Goal: Task Accomplishment & Management: Manage account settings

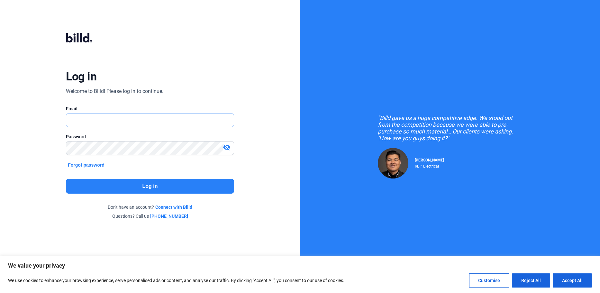
type input "[EMAIL_ADDRESS][DOMAIN_NAME]"
click at [181, 186] on button "Log in" at bounding box center [150, 186] width 168 height 15
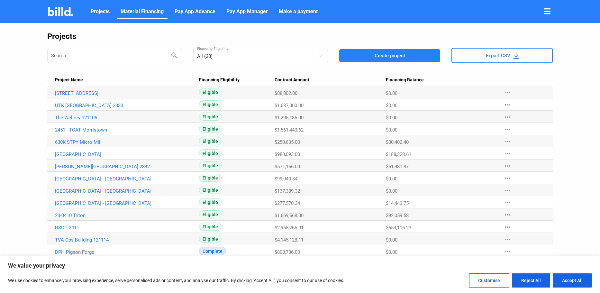
click at [139, 12] on span "Material Financing" at bounding box center [142, 12] width 43 height 8
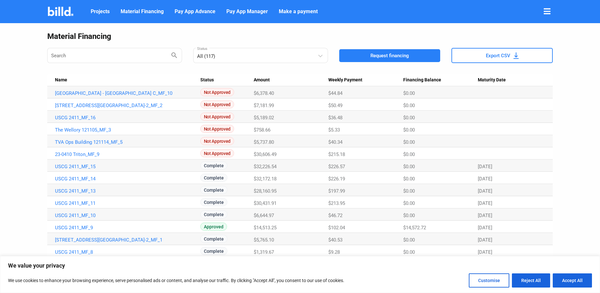
click at [352, 81] on span "Weekly Payment" at bounding box center [345, 80] width 34 height 6
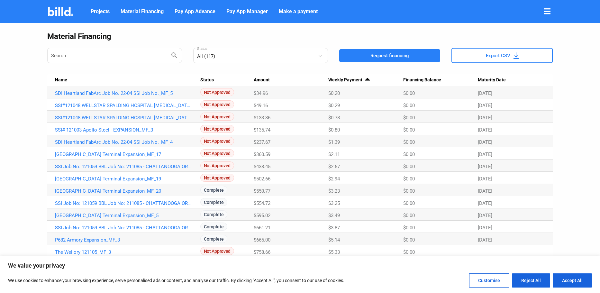
click at [352, 81] on span "Weekly Payment" at bounding box center [345, 80] width 34 height 6
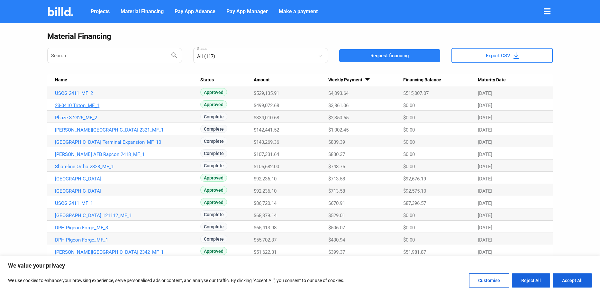
click at [70, 96] on link "23-0410 Triton_MF_1" at bounding box center [124, 93] width 138 height 6
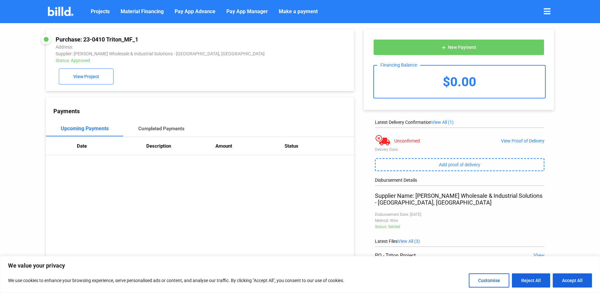
click at [169, 135] on div "Completed Payments" at bounding box center [161, 128] width 77 height 15
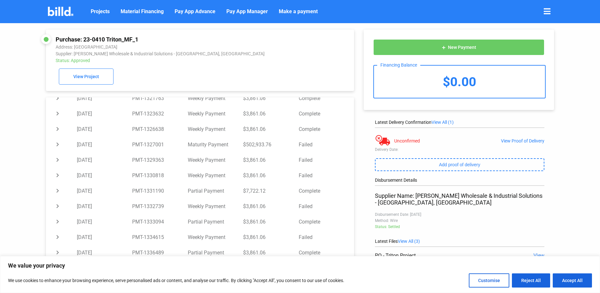
click at [39, 146] on div "Purchase: 23-0410 Triton_MF_1 Address: Mayport Naval Station, Jacksonville, FL,…" at bounding box center [192, 161] width 324 height 277
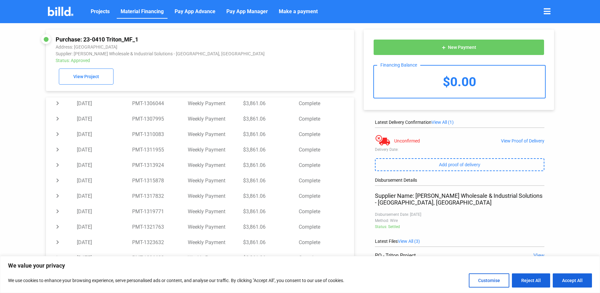
click at [147, 11] on span "Material Financing" at bounding box center [142, 12] width 43 height 8
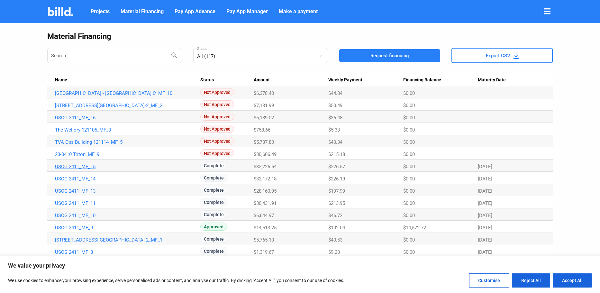
click at [90, 96] on link "USCG 2411_MF_15" at bounding box center [124, 93] width 138 height 6
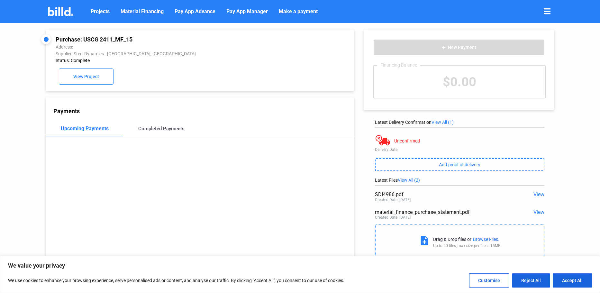
click at [160, 129] on div "Completed Payments" at bounding box center [161, 129] width 46 height 6
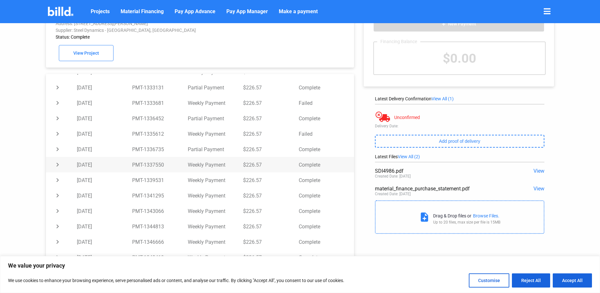
scroll to position [195, 0]
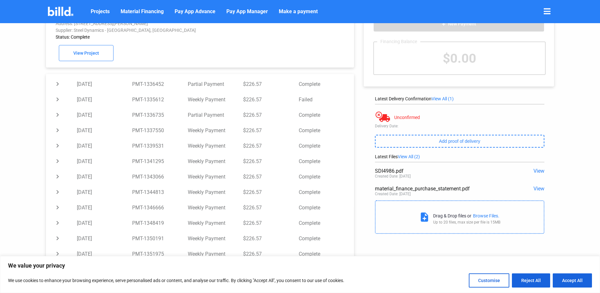
click at [584, 280] on button "Accept All" at bounding box center [572, 280] width 39 height 14
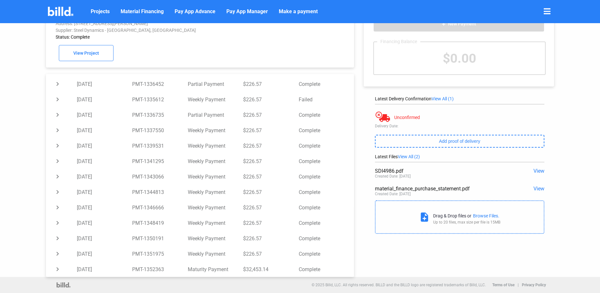
checkbox input "true"
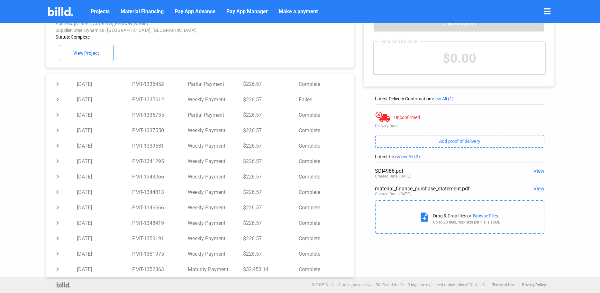
scroll to position [0, 0]
drag, startPoint x: 12, startPoint y: 158, endPoint x: 21, endPoint y: 160, distance: 9.4
click at [14, 158] on div "Purchase: USCG 2411_MF_15 Address: 2301 S. Hobson Ave., North Charleston, SC, 2…" at bounding box center [300, 138] width 600 height 277
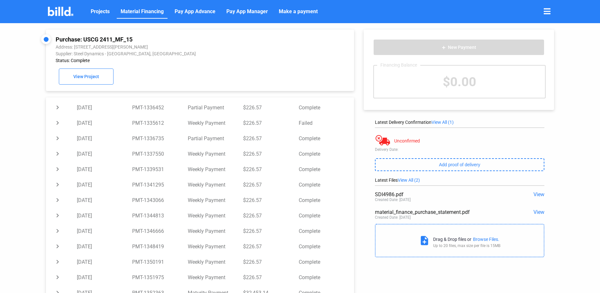
click at [150, 11] on span "Material Financing" at bounding box center [142, 12] width 43 height 8
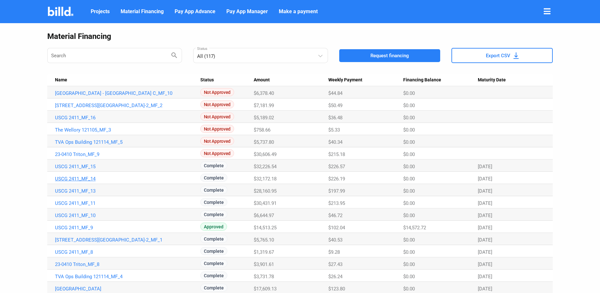
click at [90, 96] on link "USCG 2411_MF_14" at bounding box center [124, 93] width 138 height 6
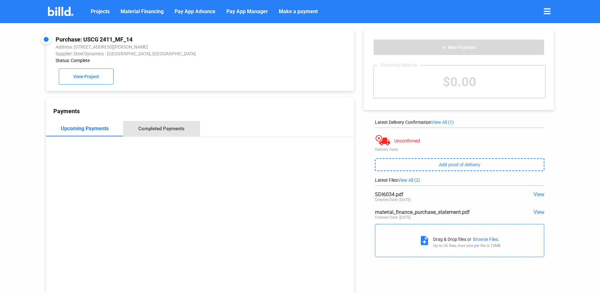
drag, startPoint x: 162, startPoint y: 131, endPoint x: 171, endPoint y: 132, distance: 8.7
click at [162, 131] on div "Completed Payments" at bounding box center [161, 129] width 46 height 6
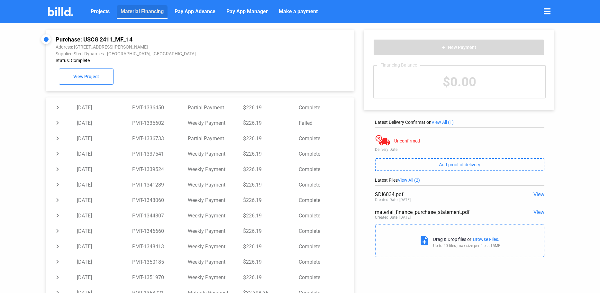
click at [130, 15] on span "Material Financing" at bounding box center [142, 12] width 43 height 8
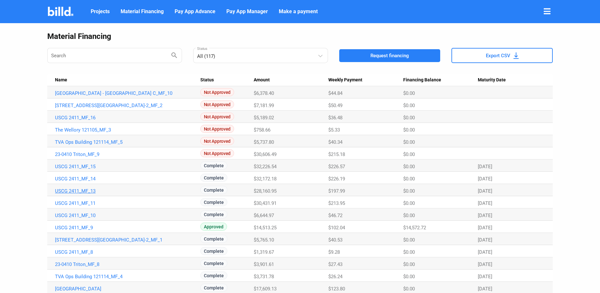
click at [90, 96] on link "USCG 2411_MF_13" at bounding box center [124, 93] width 138 height 6
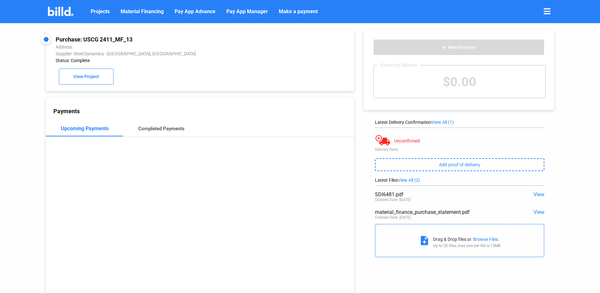
click at [170, 132] on div "Completed Payments" at bounding box center [161, 129] width 46 height 6
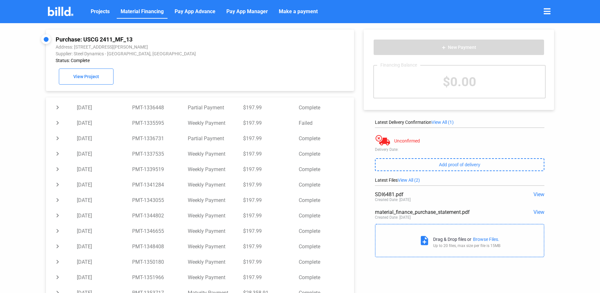
click at [139, 12] on span "Material Financing" at bounding box center [142, 12] width 43 height 8
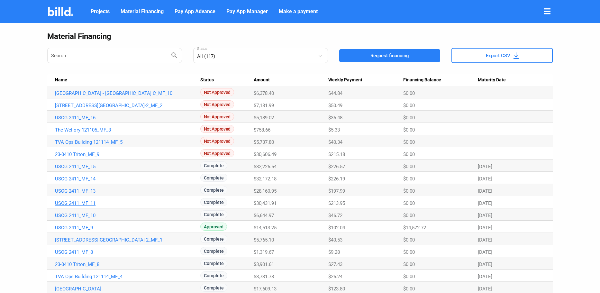
click at [76, 96] on link "USCG 2411_MF_11" at bounding box center [124, 93] width 138 height 6
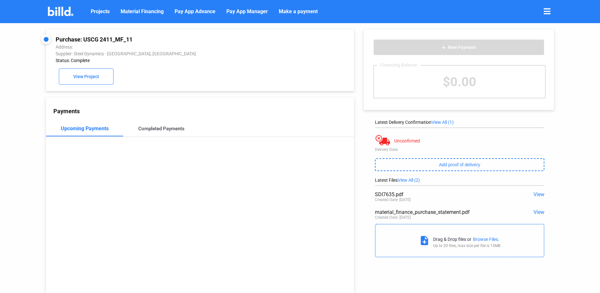
click at [160, 132] on div "Completed Payments" at bounding box center [161, 129] width 46 height 6
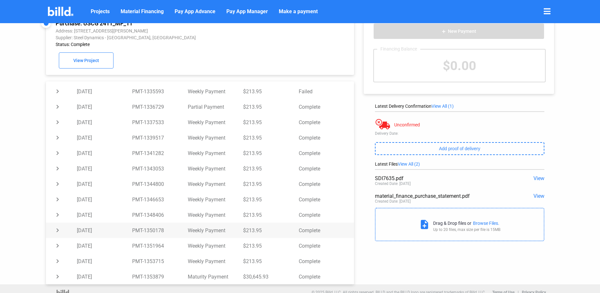
scroll to position [25, 0]
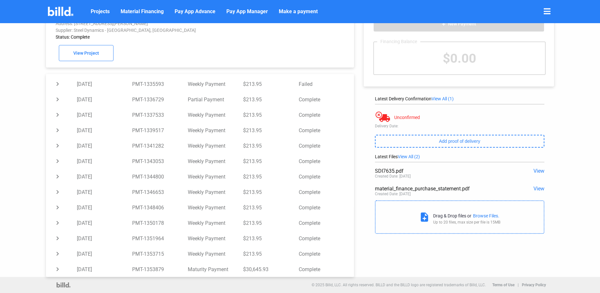
click at [25, 159] on div "Purchase: USCG 2411_MF_11 Address: 2301 S. Hobson Ave., North Charleston, SC, 2…" at bounding box center [300, 138] width 600 height 277
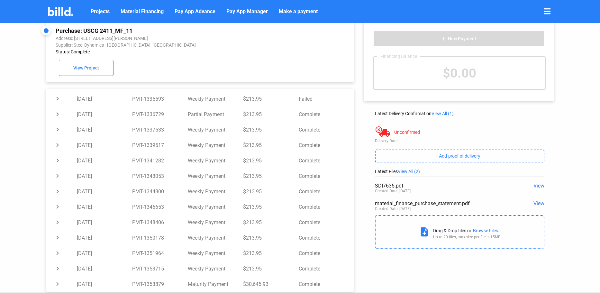
scroll to position [0, 0]
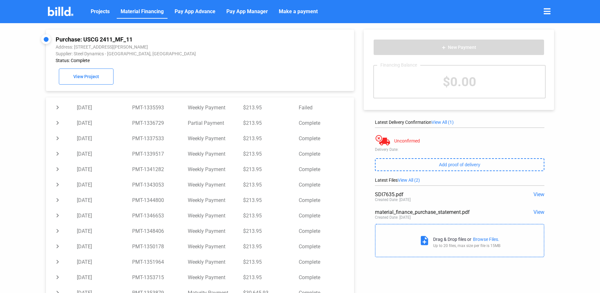
click at [135, 8] on span "Material Financing" at bounding box center [142, 12] width 43 height 8
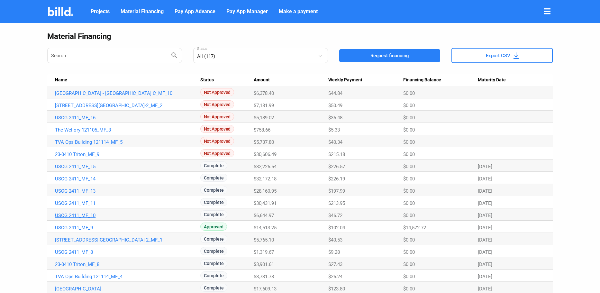
click at [89, 96] on link "USCG 2411_MF_10" at bounding box center [124, 93] width 138 height 6
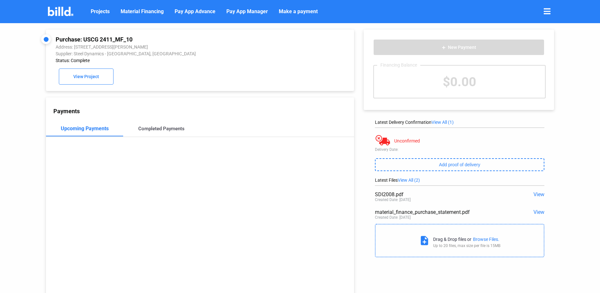
click at [162, 129] on div "Completed Payments" at bounding box center [161, 129] width 46 height 6
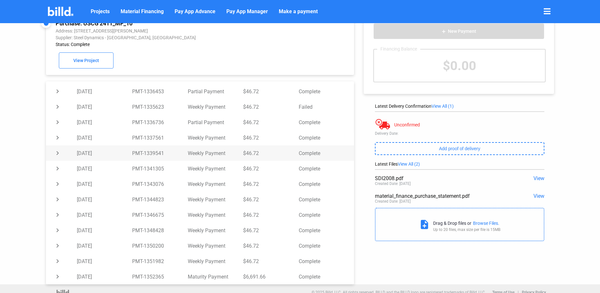
scroll to position [25, 0]
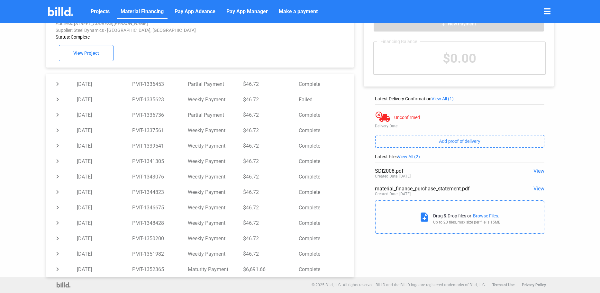
click at [144, 9] on span "Material Financing" at bounding box center [142, 12] width 43 height 8
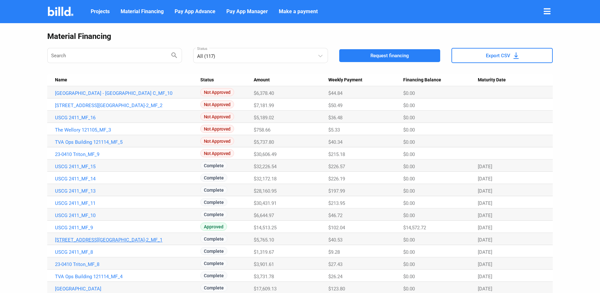
click at [78, 96] on link "2425 Parkridge East AHU-2_MF_1" at bounding box center [124, 93] width 138 height 6
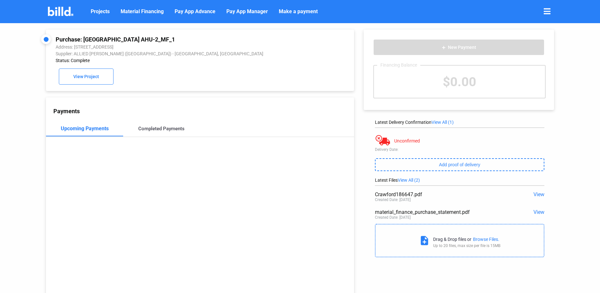
click at [150, 127] on div "Completed Payments" at bounding box center [161, 128] width 77 height 15
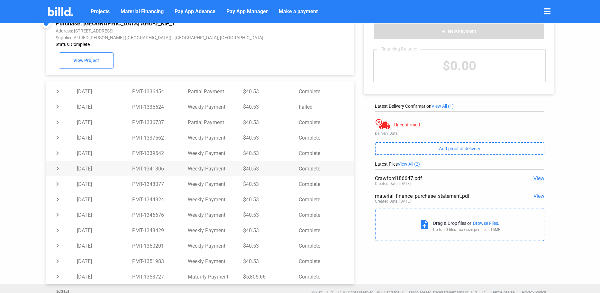
scroll to position [25, 0]
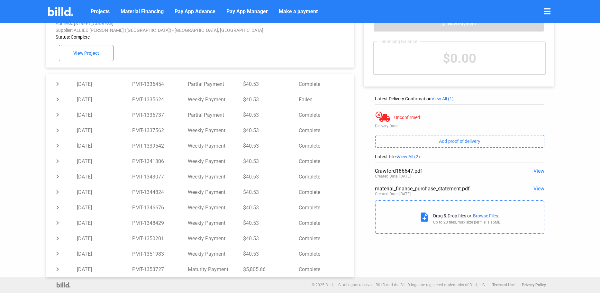
click at [19, 107] on div "Purchase: 2425 Parkridge East AHU-2_MF_1 Address: 941 Spring Creek Rd, Chattano…" at bounding box center [300, 138] width 600 height 277
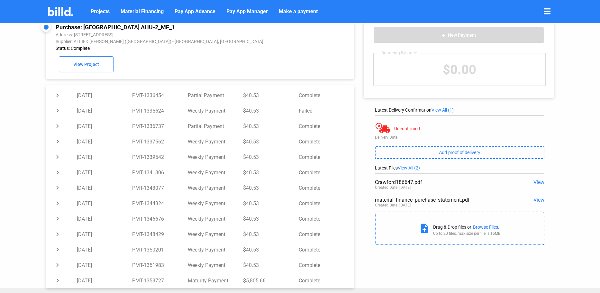
scroll to position [0, 0]
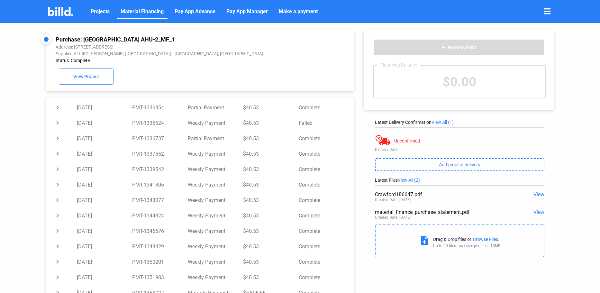
click at [152, 14] on span "Material Financing" at bounding box center [142, 12] width 43 height 8
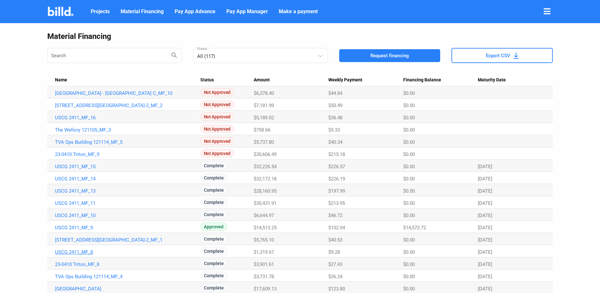
click at [78, 96] on link "USCG 2411_MF_8" at bounding box center [124, 93] width 138 height 6
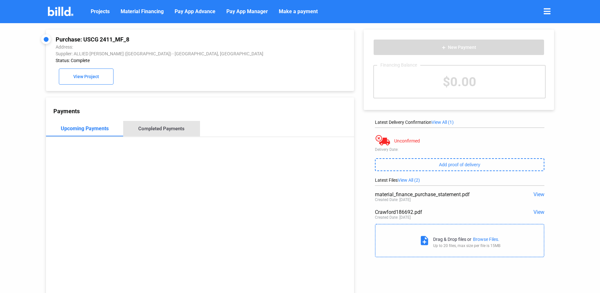
click at [166, 130] on div "Completed Payments" at bounding box center [161, 129] width 46 height 6
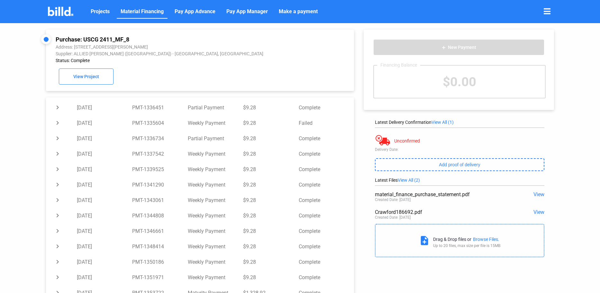
drag, startPoint x: 155, startPoint y: 12, endPoint x: 154, endPoint y: 17, distance: 5.9
click at [155, 12] on span "Material Financing" at bounding box center [142, 12] width 43 height 8
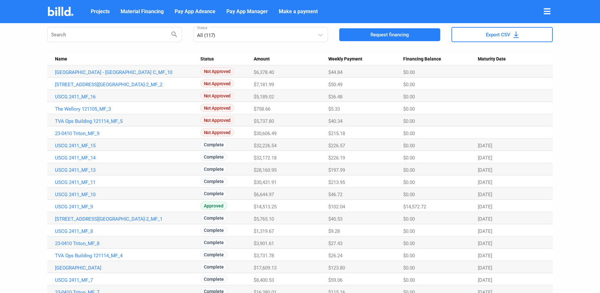
scroll to position [32, 0]
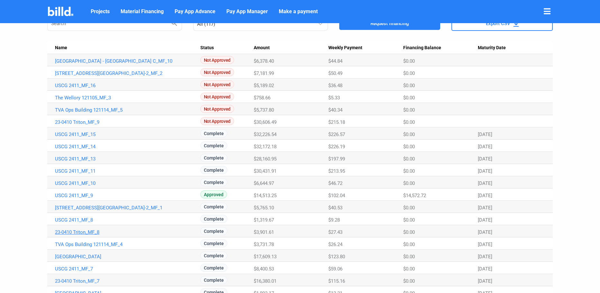
click at [85, 64] on link "23-0410 Triton_MF_8" at bounding box center [124, 61] width 138 height 6
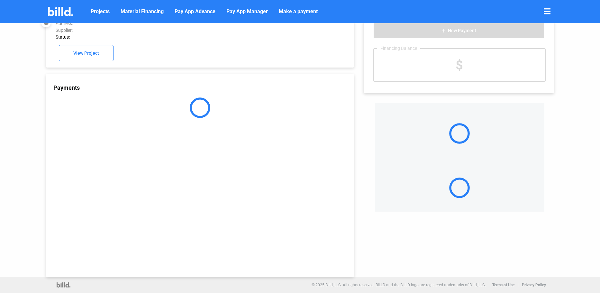
scroll to position [18, 0]
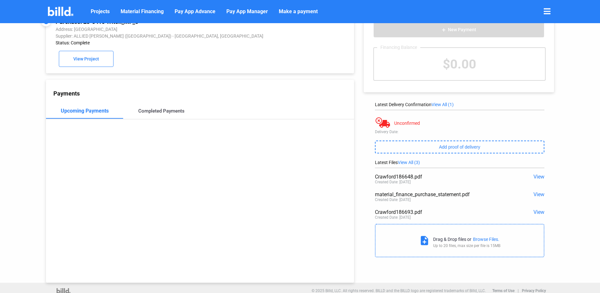
click at [160, 114] on div "Completed Payments" at bounding box center [161, 111] width 46 height 6
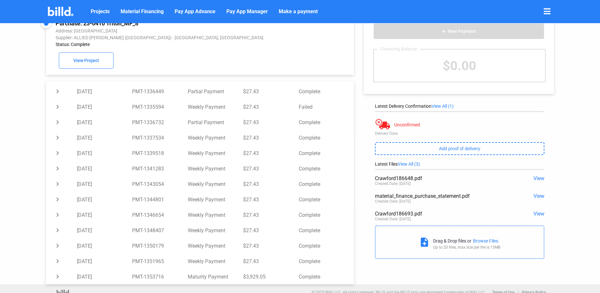
scroll to position [25, 0]
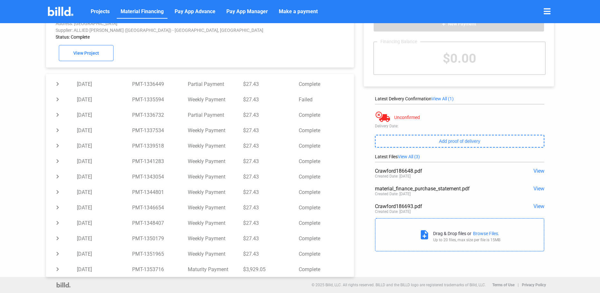
click at [152, 11] on span "Material Financing" at bounding box center [142, 12] width 43 height 8
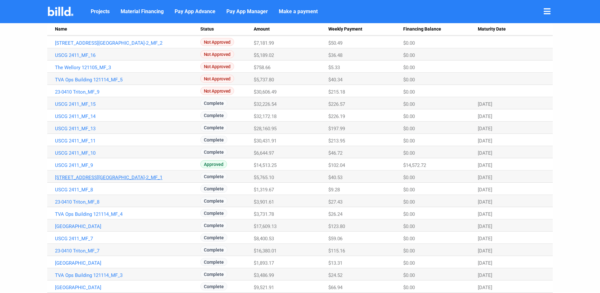
scroll to position [64, 0]
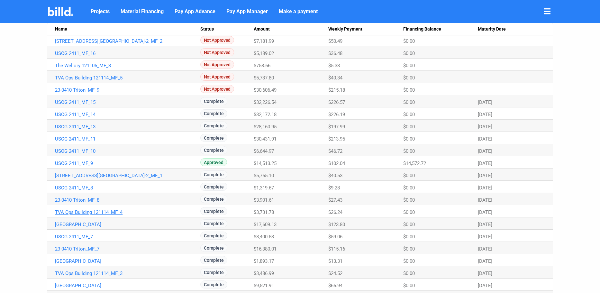
click at [110, 32] on link "TVA Ops Building 121114_MF_4" at bounding box center [124, 29] width 138 height 6
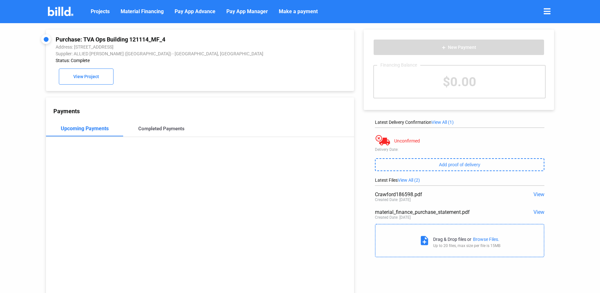
click at [150, 132] on div "Completed Payments" at bounding box center [161, 129] width 46 height 6
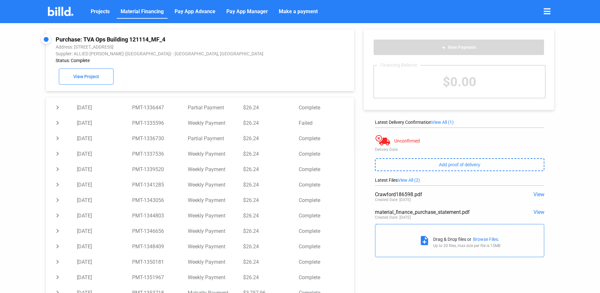
click at [154, 12] on span "Material Financing" at bounding box center [142, 12] width 43 height 8
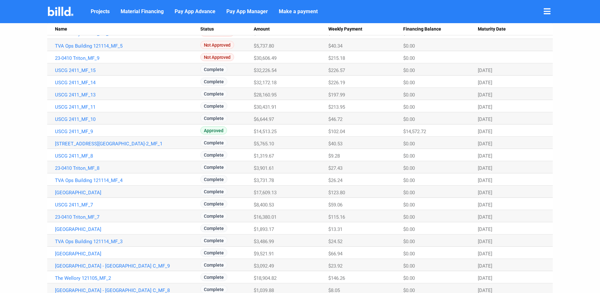
scroll to position [96, 0]
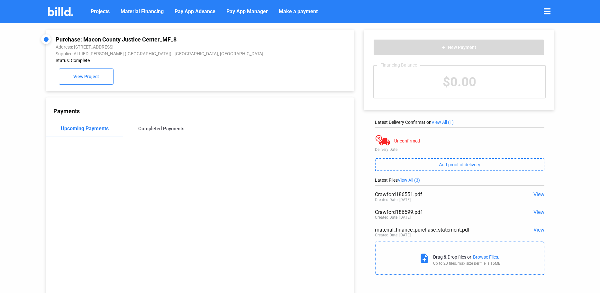
click at [156, 132] on div "Completed Payments" at bounding box center [161, 129] width 46 height 6
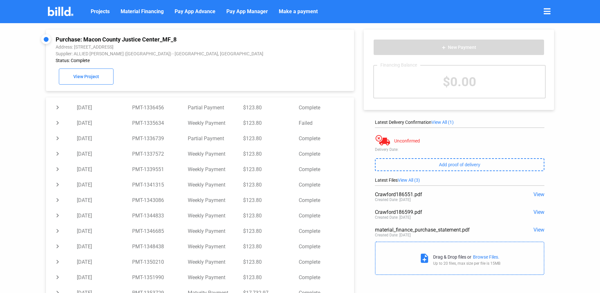
drag, startPoint x: 157, startPoint y: 14, endPoint x: 155, endPoint y: 19, distance: 4.5
click at [157, 14] on span "Material Financing" at bounding box center [142, 12] width 43 height 8
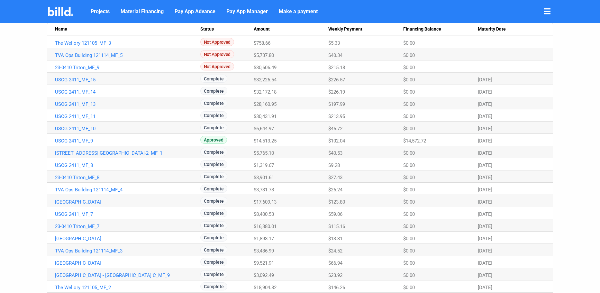
scroll to position [96, 0]
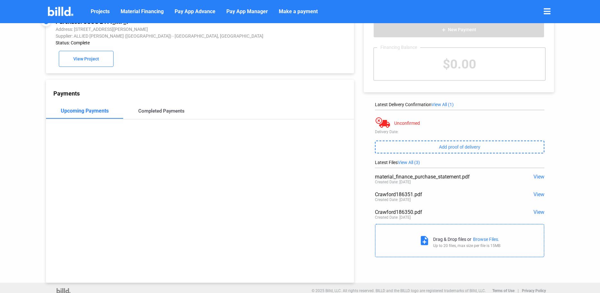
drag, startPoint x: 171, startPoint y: 112, endPoint x: 193, endPoint y: 117, distance: 22.3
click at [171, 112] on div "Completed Payments" at bounding box center [161, 111] width 46 height 6
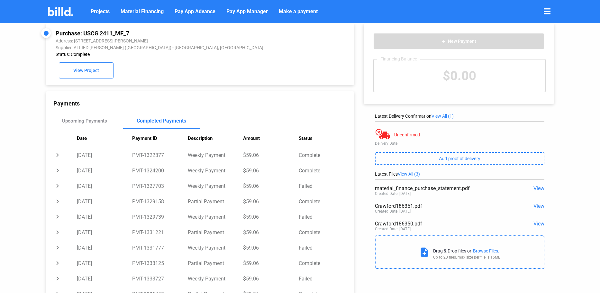
scroll to position [0, 0]
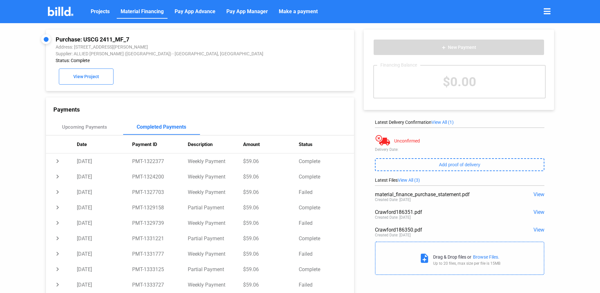
click at [156, 14] on span "Material Financing" at bounding box center [142, 12] width 43 height 8
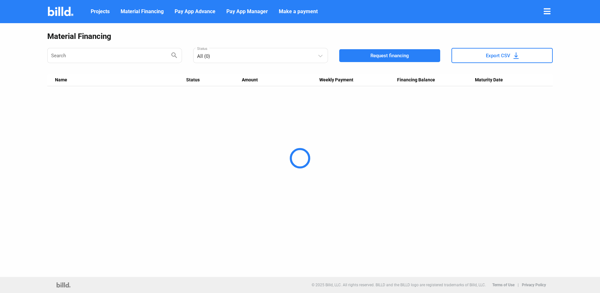
click at [232, 61] on div at bounding box center [300, 158] width 600 height 270
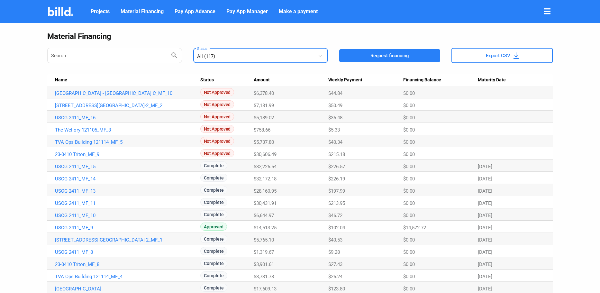
click at [231, 60] on div "All (117)" at bounding box center [261, 55] width 128 height 13
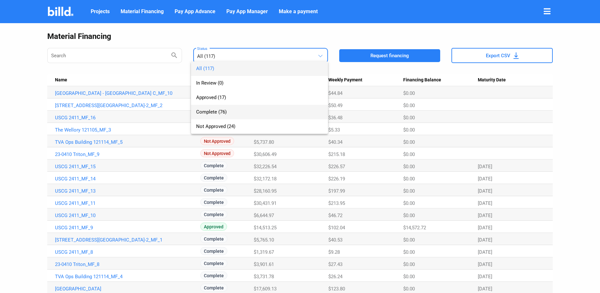
click at [237, 111] on span "Complete (76)" at bounding box center [259, 112] width 127 height 14
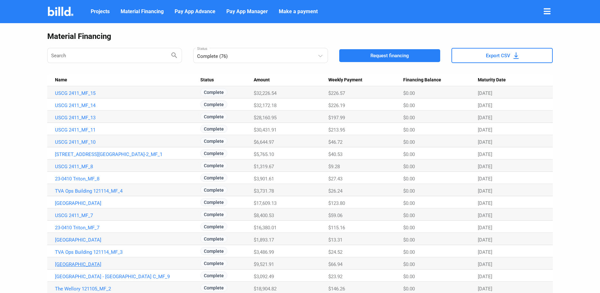
click at [96, 96] on link "Macon County Justice Center_MF_6" at bounding box center [124, 93] width 138 height 6
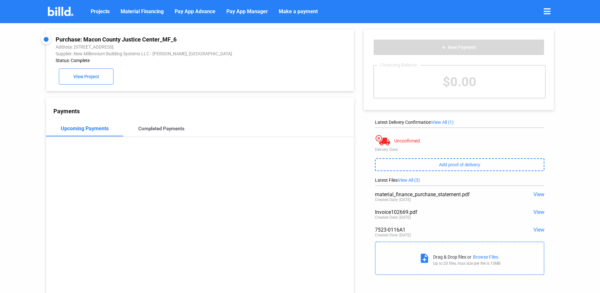
click at [159, 129] on div "Completed Payments" at bounding box center [161, 129] width 46 height 6
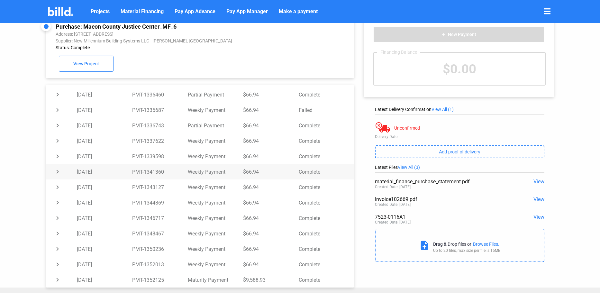
scroll to position [25, 0]
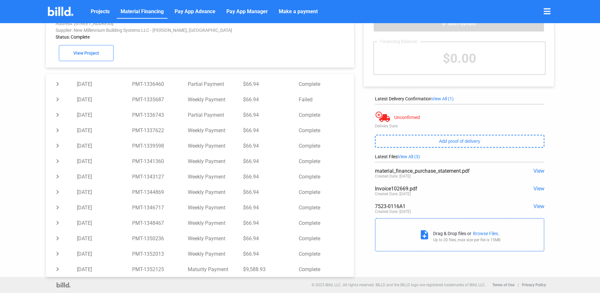
click at [160, 11] on span "Material Financing" at bounding box center [142, 12] width 43 height 8
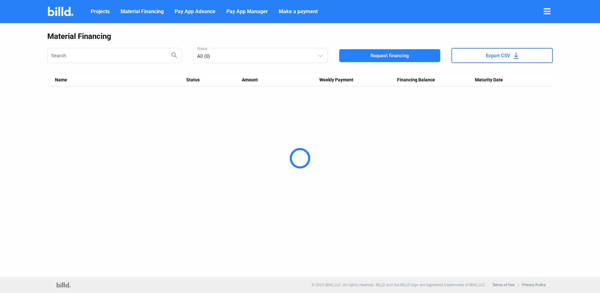
click at [76, 56] on div at bounding box center [300, 158] width 600 height 270
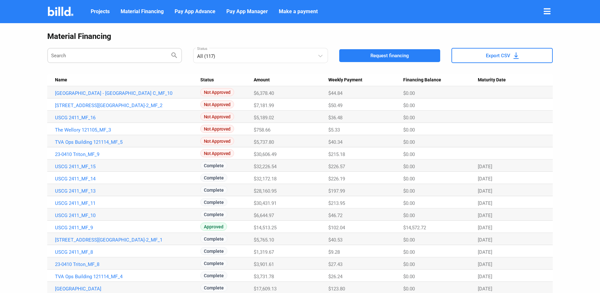
click at [101, 53] on input "Search" at bounding box center [110, 55] width 119 height 13
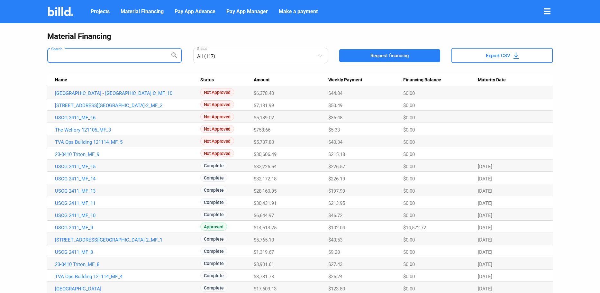
paste input "121114_MF_3"
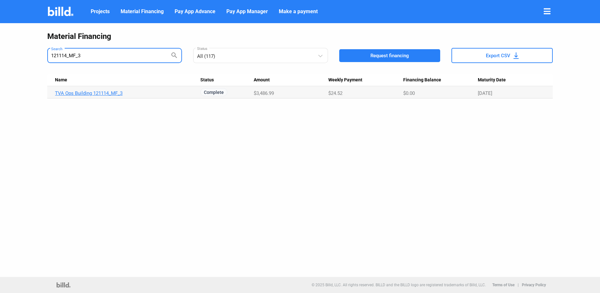
type input "121114_MF_3"
click at [109, 92] on link "TVA Ops Building 121114_MF_3" at bounding box center [124, 93] width 138 height 6
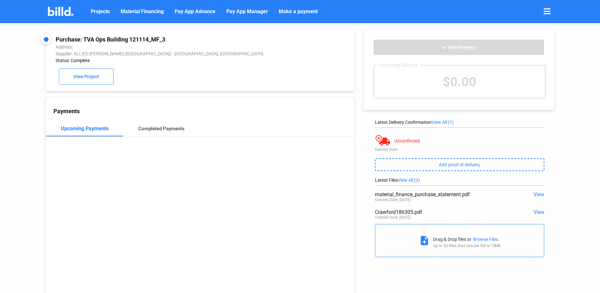
click at [155, 124] on div "Completed Payments" at bounding box center [161, 128] width 77 height 15
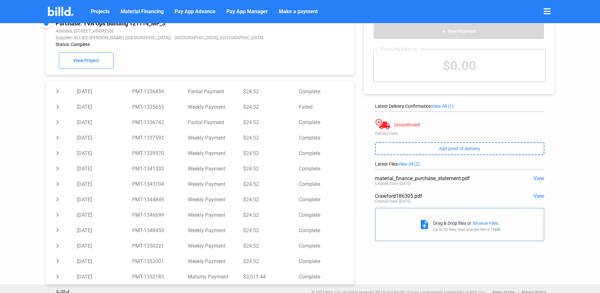
scroll to position [25, 0]
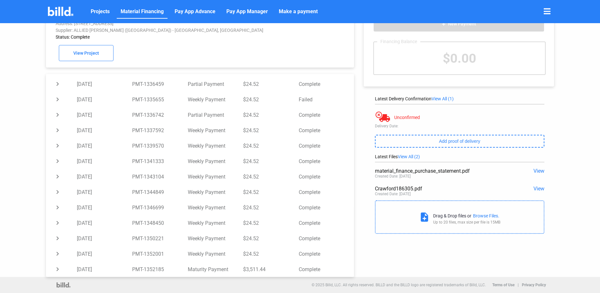
click at [146, 16] on link "Material Financing" at bounding box center [142, 11] width 51 height 13
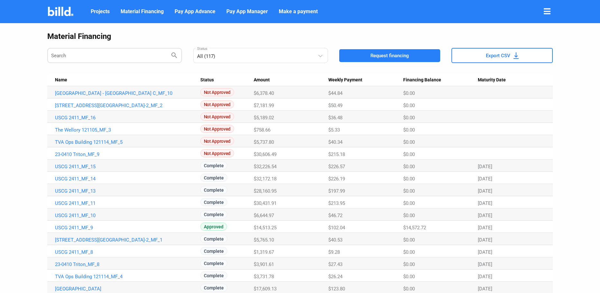
click at [128, 57] on input "Search" at bounding box center [110, 55] width 119 height 13
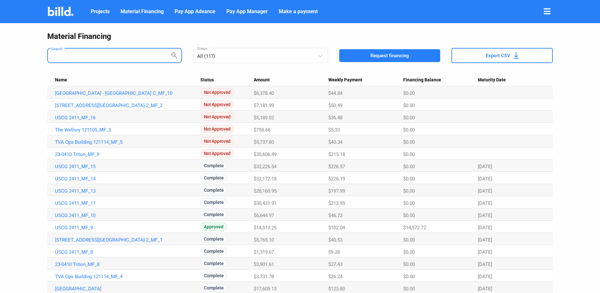
paste input "23-0410 Triton_MF_7"
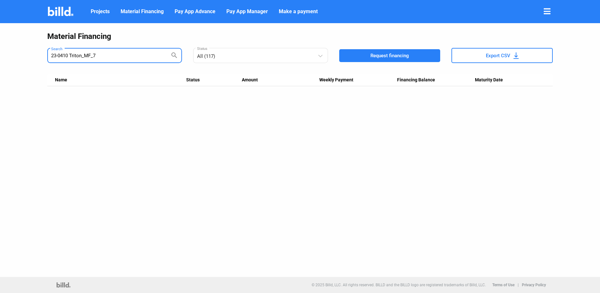
type input "23-0410 Triton_MF_7"
click at [127, 57] on input "23-0410 Triton_MF_7" at bounding box center [110, 55] width 119 height 13
click at [208, 58] on mat-select-trigger "All (117)" at bounding box center [206, 56] width 18 height 6
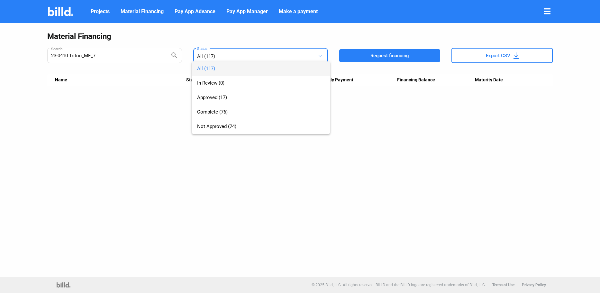
click at [120, 53] on div at bounding box center [300, 146] width 600 height 293
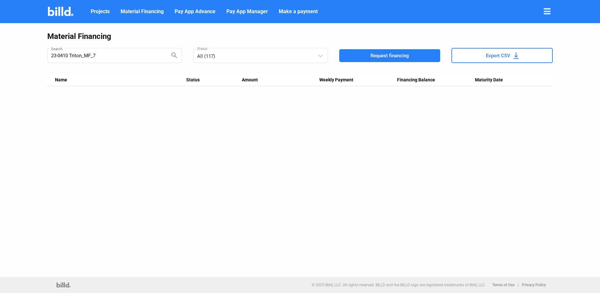
click at [0, 59] on html "We value your privacy We use cookies to enhance your browsing experience, serve…" at bounding box center [300, 146] width 600 height 293
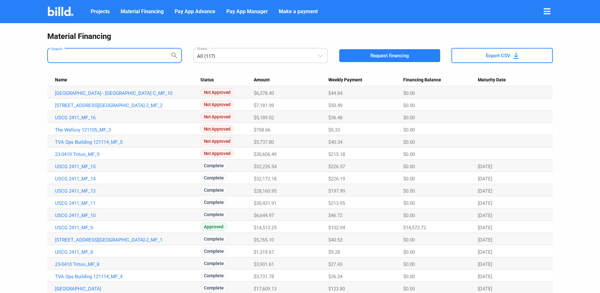
click at [248, 59] on div "All (117)" at bounding box center [257, 55] width 121 height 8
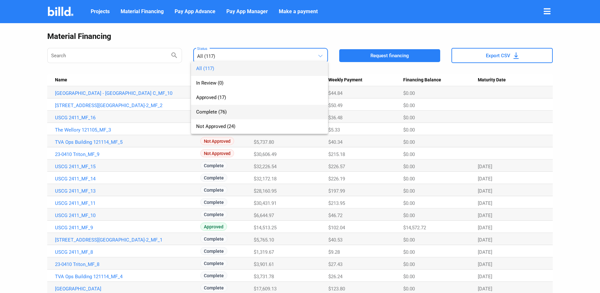
click at [237, 115] on span "Complete (76)" at bounding box center [259, 112] width 127 height 14
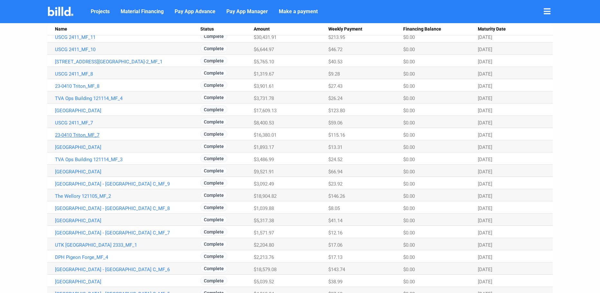
scroll to position [96, 0]
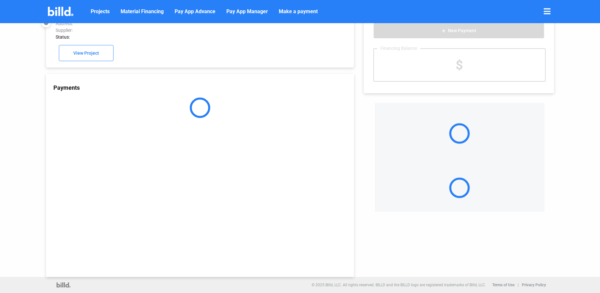
scroll to position [18, 0]
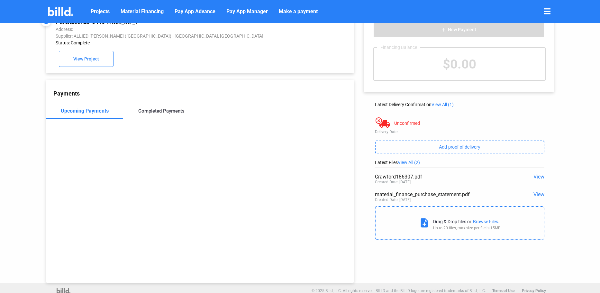
click at [172, 117] on div "Completed Payments" at bounding box center [161, 110] width 77 height 15
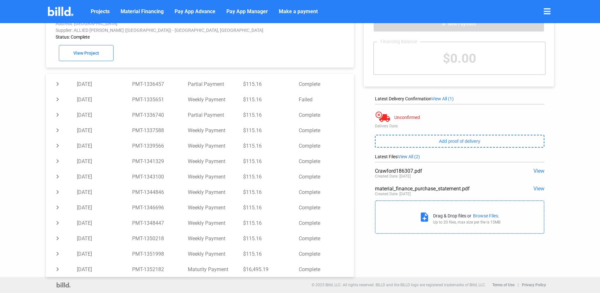
scroll to position [0, 0]
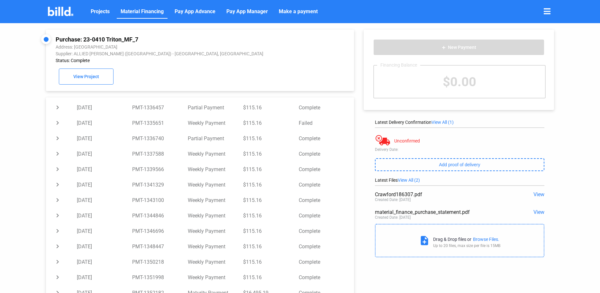
click at [148, 12] on span "Material Financing" at bounding box center [142, 12] width 43 height 8
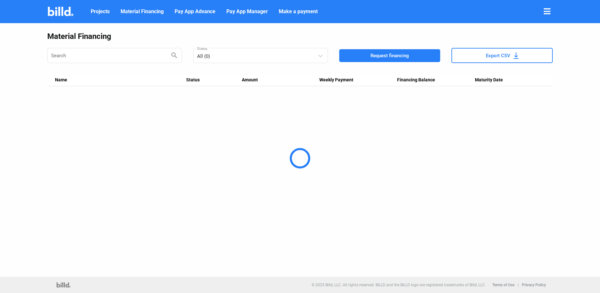
click at [232, 56] on div at bounding box center [300, 158] width 600 height 270
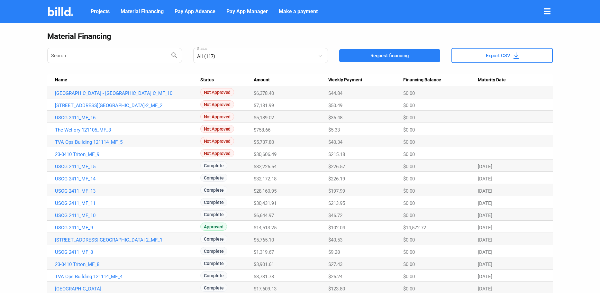
click at [231, 59] on div "All (117)" at bounding box center [261, 55] width 128 height 13
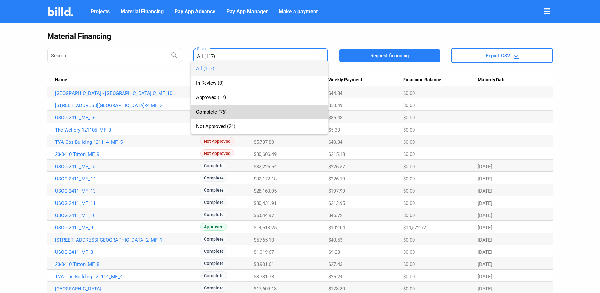
click at [240, 111] on span "Complete (76)" at bounding box center [259, 112] width 127 height 14
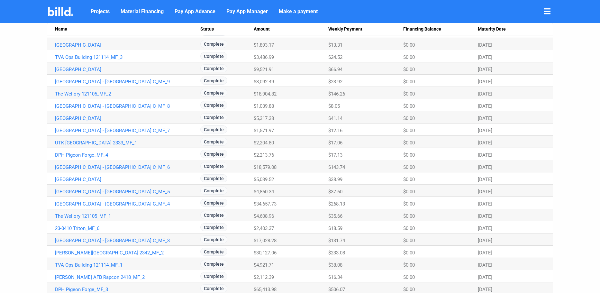
scroll to position [193, 0]
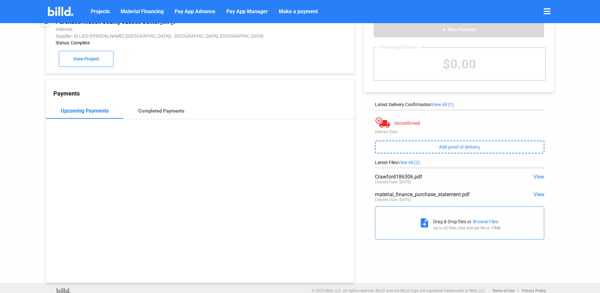
click at [163, 114] on div "Completed Payments" at bounding box center [161, 111] width 46 height 6
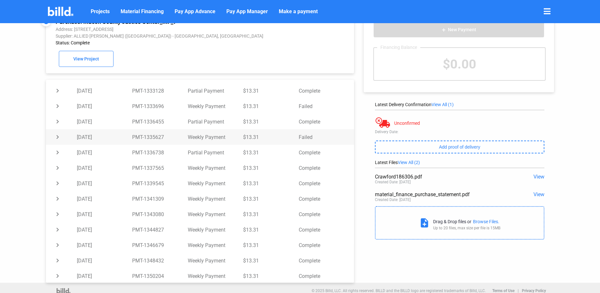
scroll to position [195, 0]
click at [141, 13] on span "Material Financing" at bounding box center [142, 12] width 43 height 8
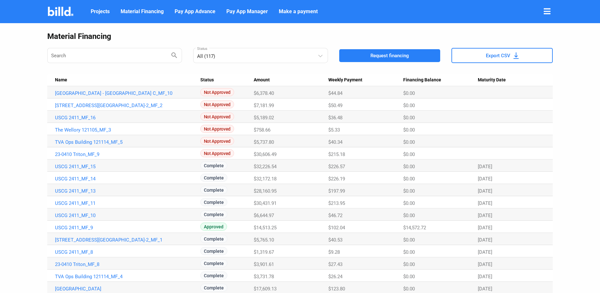
click at [479, 57] on button "Export CSV" at bounding box center [502, 55] width 101 height 15
click at [346, 83] on Payment "Weekly Payment" at bounding box center [365, 80] width 75 height 12
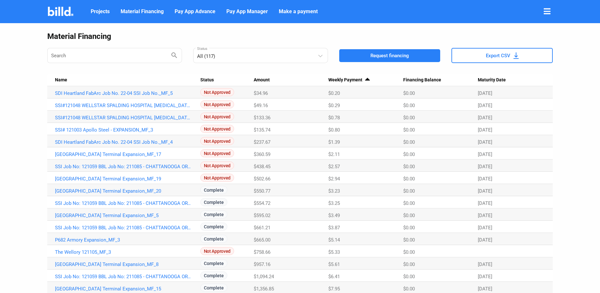
click at [346, 80] on span "Weekly Payment" at bounding box center [345, 80] width 34 height 6
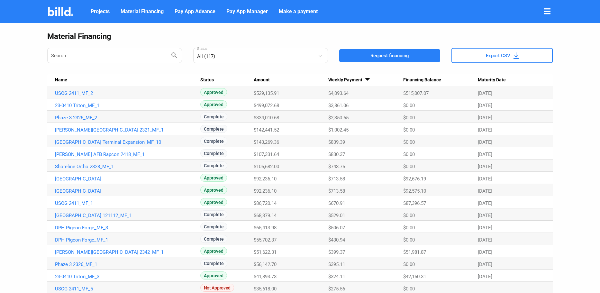
click at [319, 96] on div "$499,072.68" at bounding box center [291, 93] width 75 height 6
click at [89, 96] on link "23-0410 Triton_MF_1" at bounding box center [124, 93] width 138 height 6
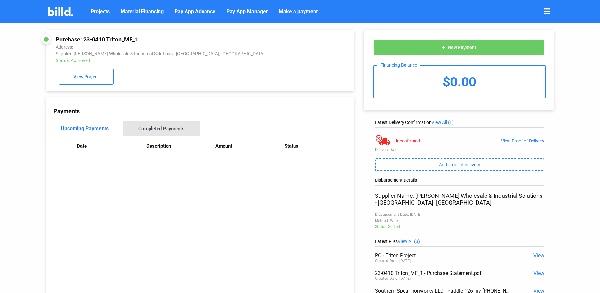
click at [166, 133] on div "Completed Payments" at bounding box center [161, 128] width 77 height 15
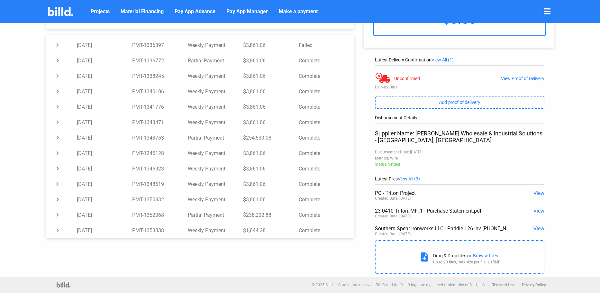
scroll to position [297, 0]
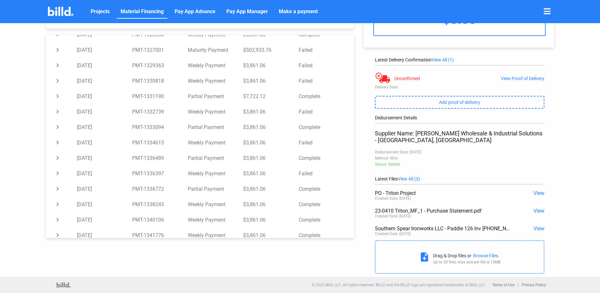
click at [152, 11] on span "Material Financing" at bounding box center [142, 12] width 43 height 8
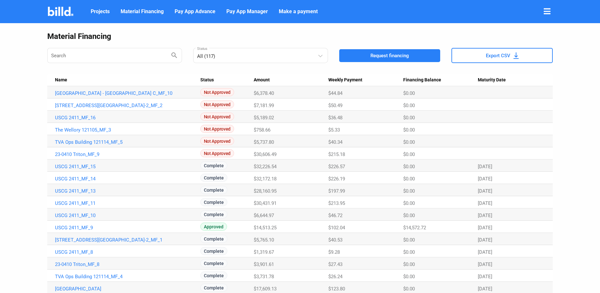
click at [354, 78] on span "Weekly Payment" at bounding box center [345, 80] width 34 height 6
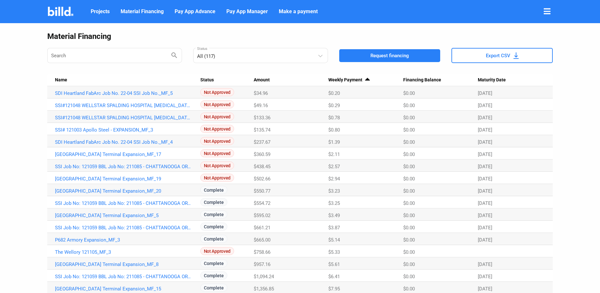
click at [354, 78] on span "Weekly Payment" at bounding box center [345, 80] width 34 height 6
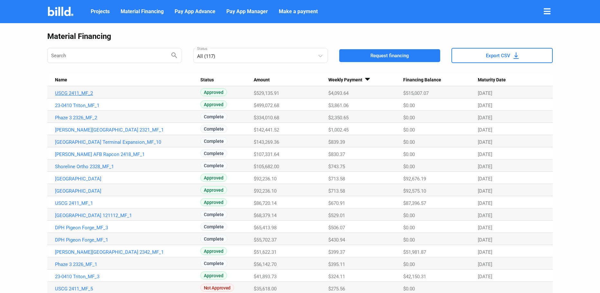
click at [83, 96] on link "USCG 2411_MF_2" at bounding box center [124, 93] width 138 height 6
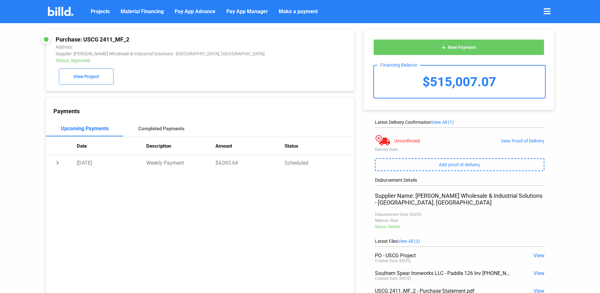
click at [155, 132] on div "Completed Payments" at bounding box center [161, 129] width 46 height 6
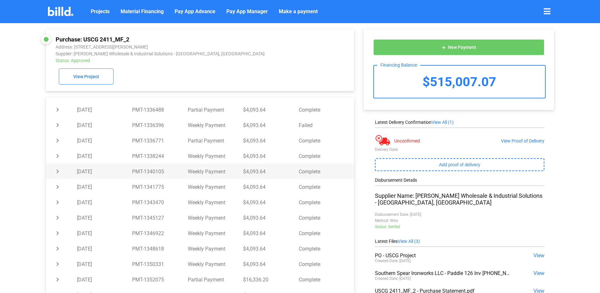
scroll to position [426, 0]
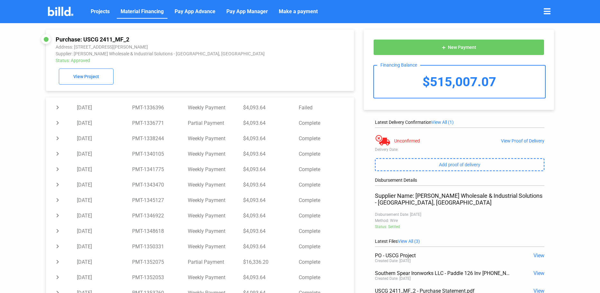
click at [157, 14] on span "Material Financing" at bounding box center [142, 12] width 43 height 8
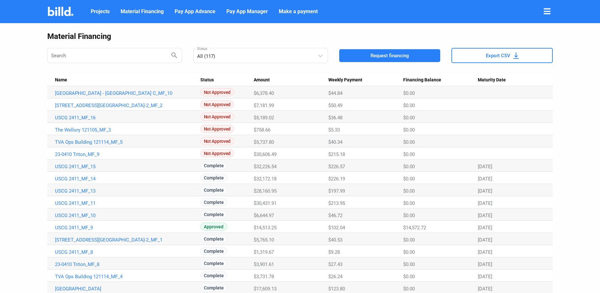
click at [337, 78] on span "Weekly Payment" at bounding box center [345, 80] width 34 height 6
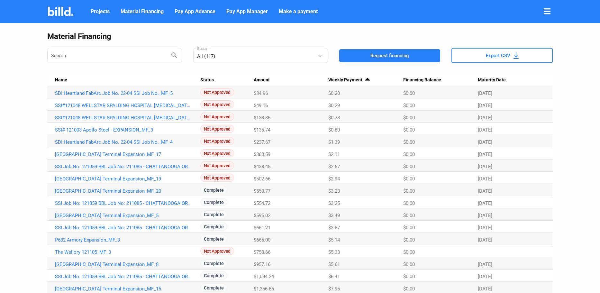
click at [338, 78] on span "Weekly Payment" at bounding box center [345, 80] width 34 height 6
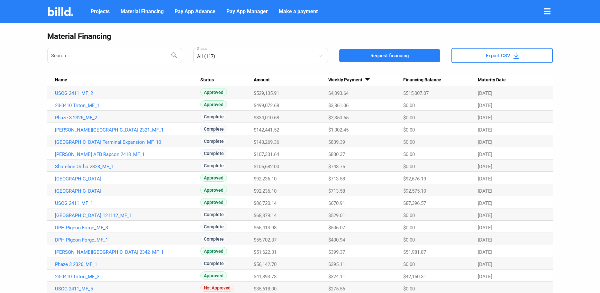
click at [495, 55] on span "Export CSV" at bounding box center [498, 55] width 24 height 6
